Goal: Transaction & Acquisition: Purchase product/service

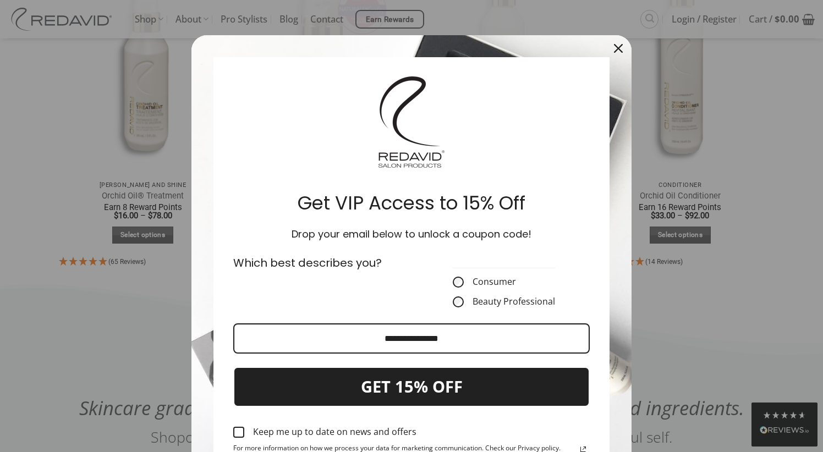
scroll to position [695, 0]
click at [622, 47] on icon "close icon" at bounding box center [618, 48] width 9 height 9
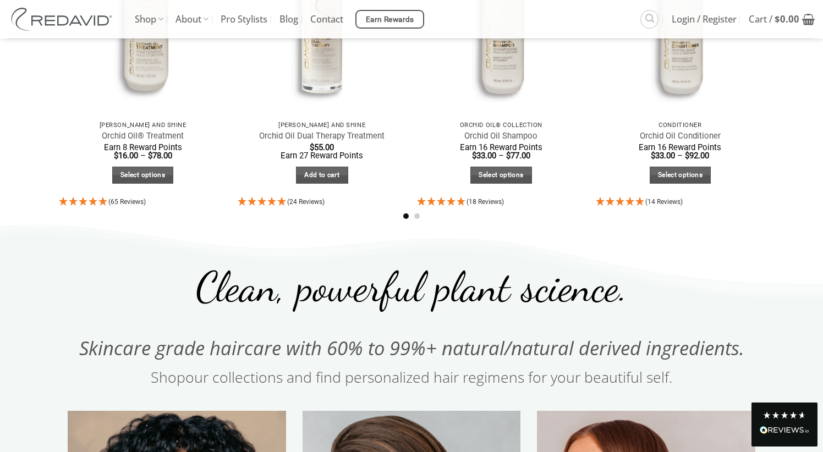
scroll to position [700, 0]
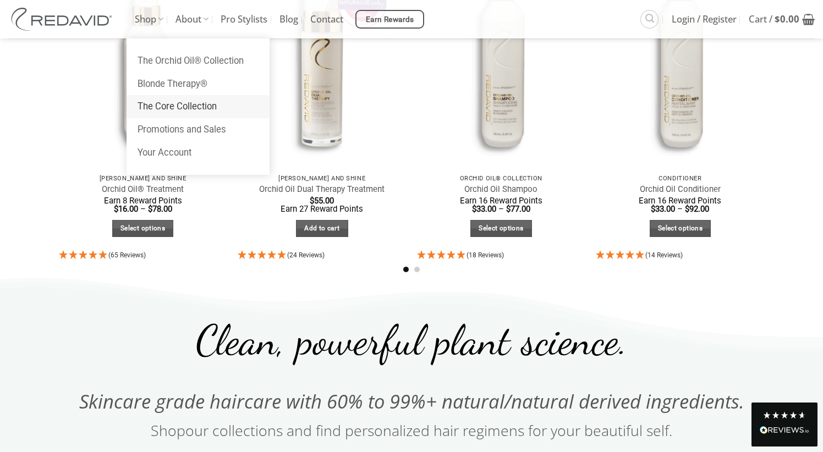
click at [151, 111] on link "The Core Collection" at bounding box center [198, 106] width 143 height 23
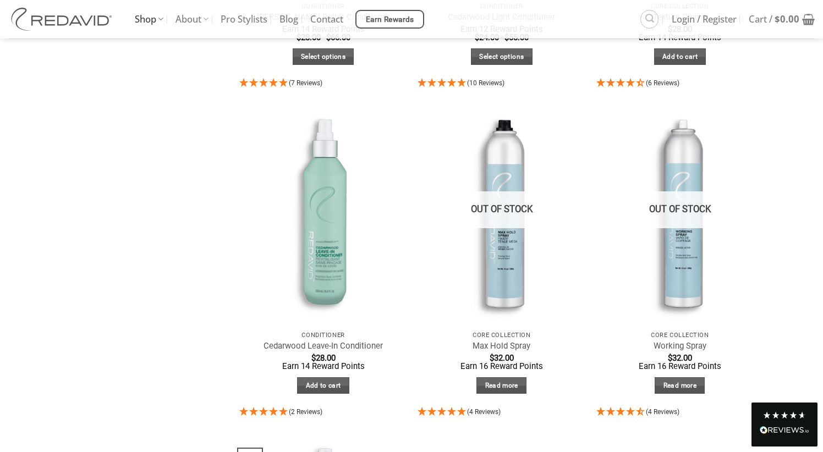
scroll to position [700, 0]
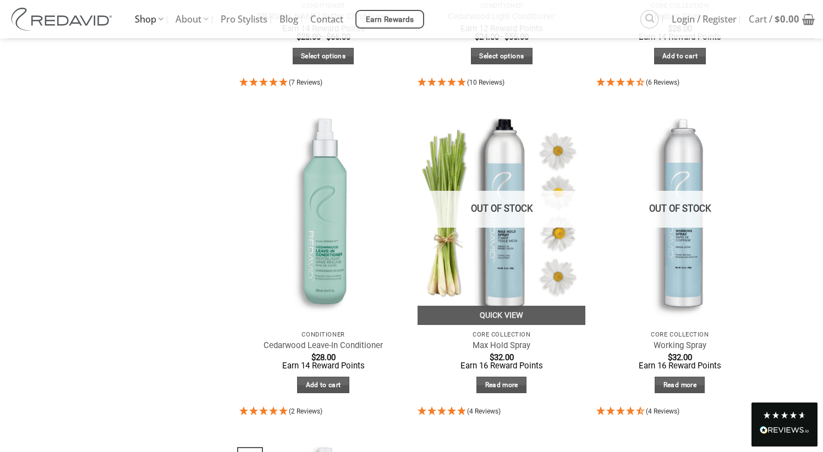
click at [506, 175] on img "Max Hold Spray" at bounding box center [501, 213] width 168 height 223
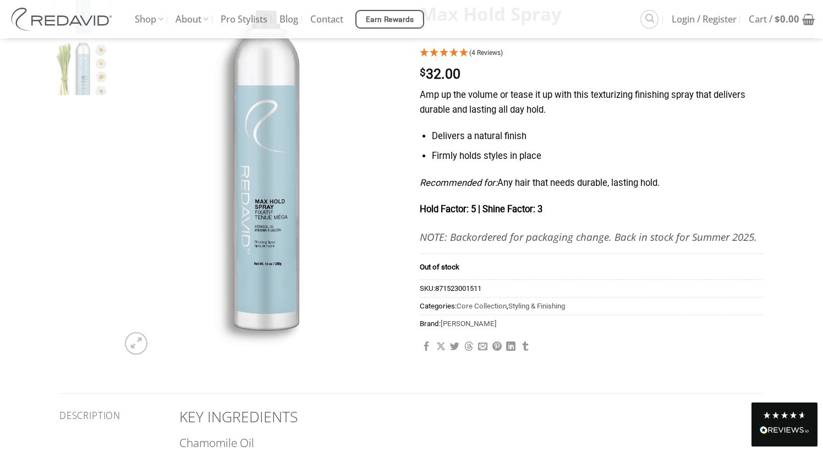
scroll to position [136, 0]
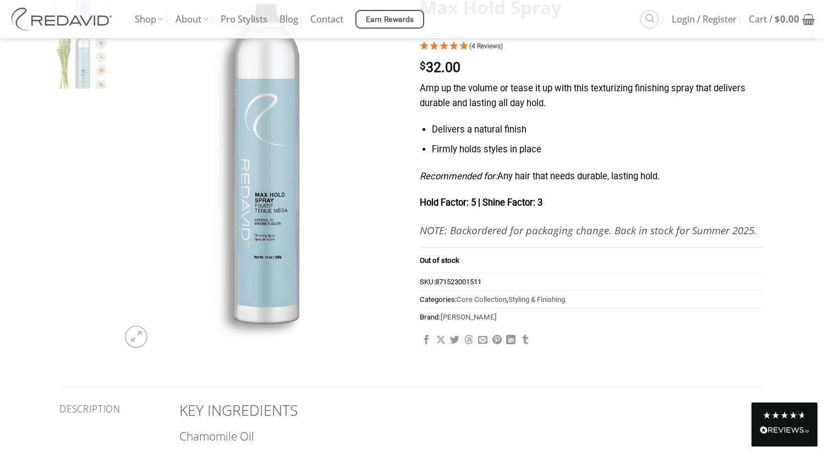
click at [551, 235] on strong "NOTE: Backordered for packaging change. Back in stock for Summer 2025." at bounding box center [588, 230] width 337 height 14
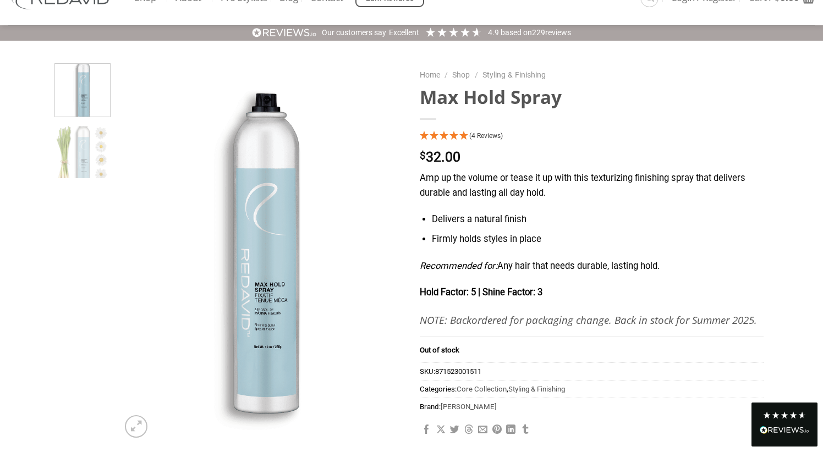
scroll to position [0, 0]
